Goal: Information Seeking & Learning: Find specific fact

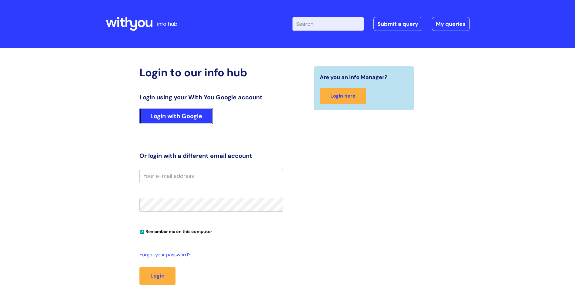
click at [189, 115] on link "Login with Google" at bounding box center [176, 116] width 74 height 16
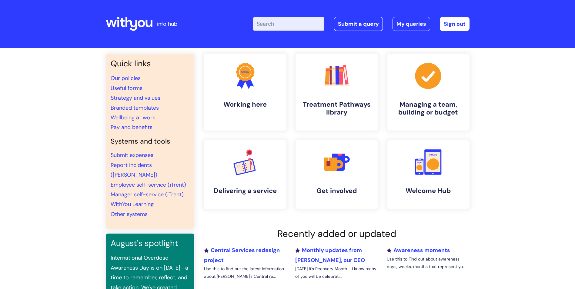
click at [286, 27] on input "Enter your search term here..." at bounding box center [288, 23] width 71 height 13
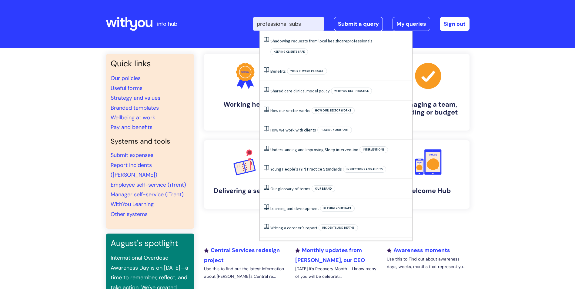
drag, startPoint x: 311, startPoint y: 24, endPoint x: 249, endPoint y: 20, distance: 61.9
click at [249, 20] on div "Enter your search term here... professional subs Search Submit a query My queri…" at bounding box center [332, 24] width 273 height 36
type input "expenses"
click button "Search" at bounding box center [0, 0] width 0 height 0
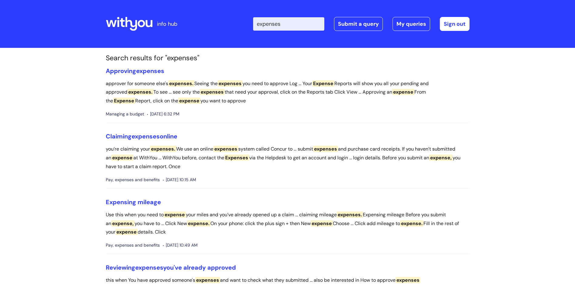
scroll to position [30, 0]
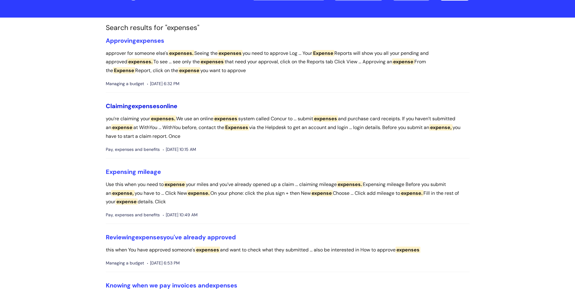
click at [155, 104] on span "expenses" at bounding box center [146, 106] width 28 height 8
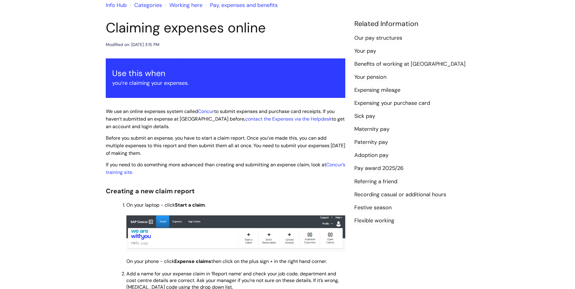
scroll to position [61, 0]
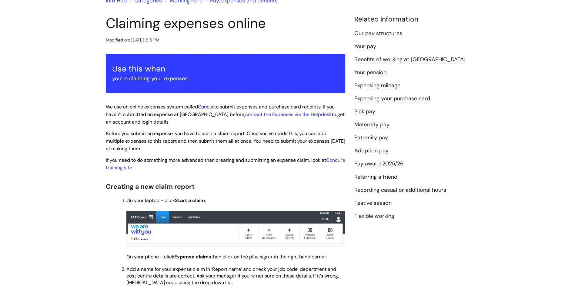
click at [207, 108] on link "Concur" at bounding box center [206, 107] width 16 height 6
